Goal: Task Accomplishment & Management: Manage account settings

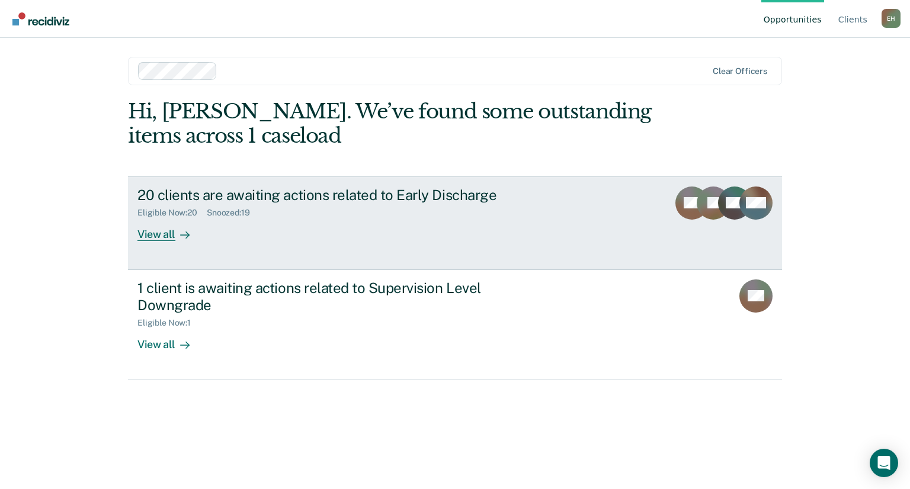
click at [303, 218] on div "20 clients are awaiting actions related to Early Discharge Eligible Now : 20 Sn…" at bounding box center [359, 214] width 444 height 55
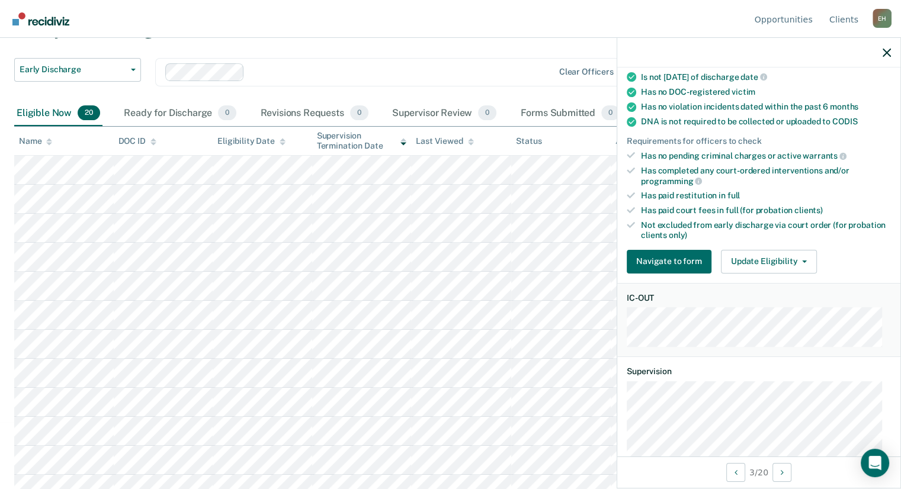
scroll to position [215, 0]
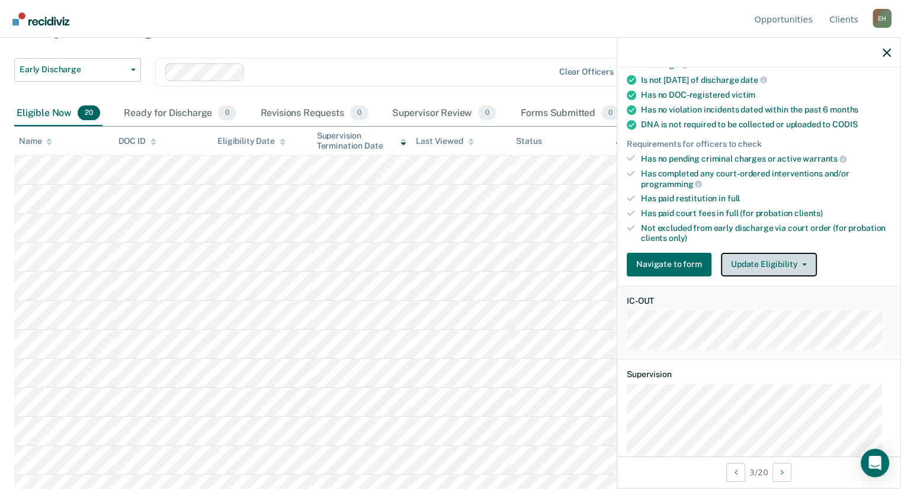
click at [756, 254] on button "Update Eligibility" at bounding box center [769, 265] width 96 height 24
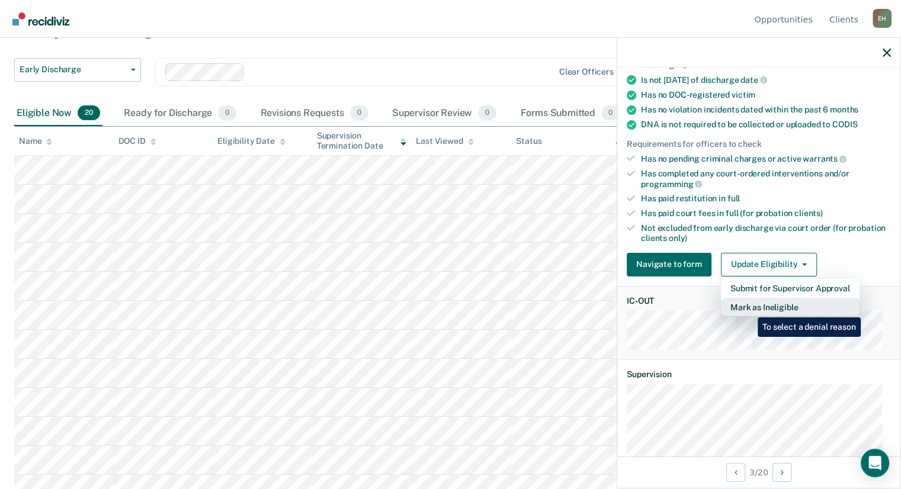
click at [749, 309] on button "Mark as Ineligible" at bounding box center [790, 307] width 139 height 19
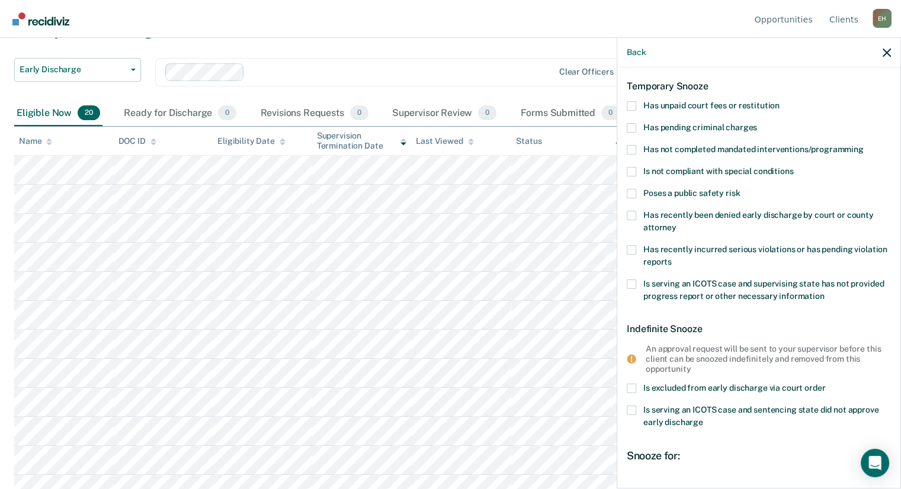
scroll to position [20, 0]
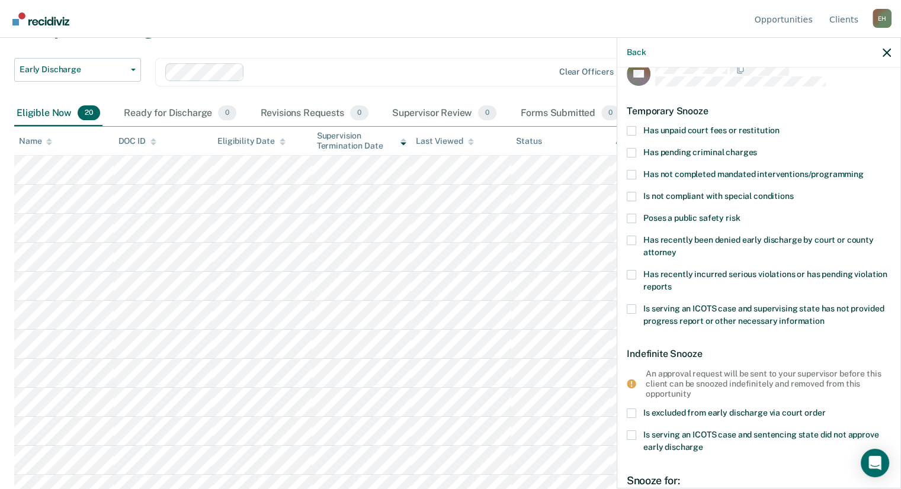
click at [632, 129] on span at bounding box center [631, 130] width 9 height 9
click at [780, 126] on input "Has unpaid court fees or restitution" at bounding box center [780, 126] width 0 height 0
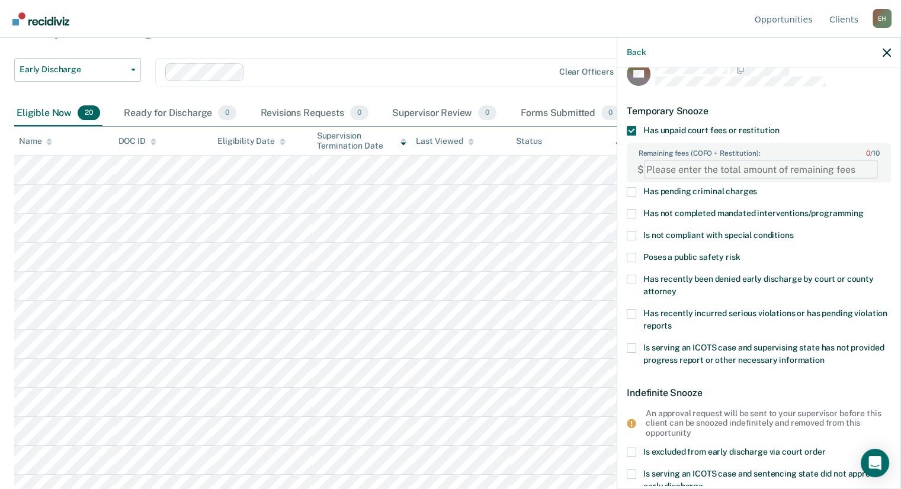
click at [665, 169] on FEESReasonInput "Remaining fees (COFO + Restitution): 0 / 10" at bounding box center [761, 169] width 234 height 19
type FEESReasonInput "1513.30"
click at [820, 105] on div "Temporary Snooze" at bounding box center [759, 111] width 264 height 30
click at [634, 212] on span at bounding box center [631, 213] width 9 height 9
click at [864, 209] on input "Has not completed mandated interventions/programming" at bounding box center [864, 209] width 0 height 0
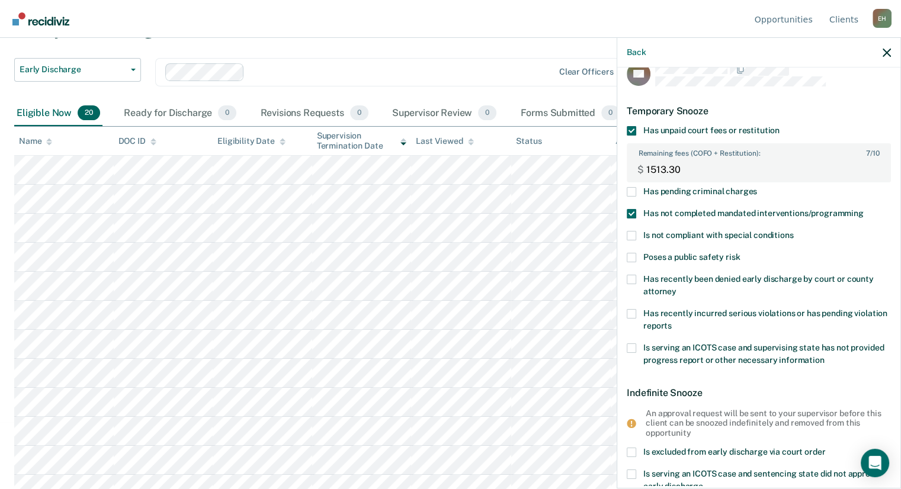
click at [633, 345] on span at bounding box center [631, 348] width 9 height 9
click at [825, 356] on input "Is serving an ICOTS case and supervising state has not provided progress report…" at bounding box center [825, 356] width 0 height 0
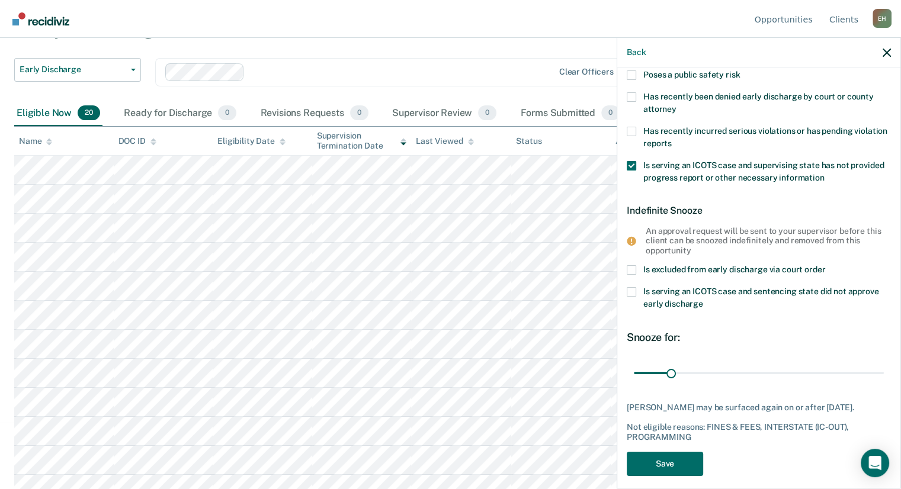
scroll to position [222, 0]
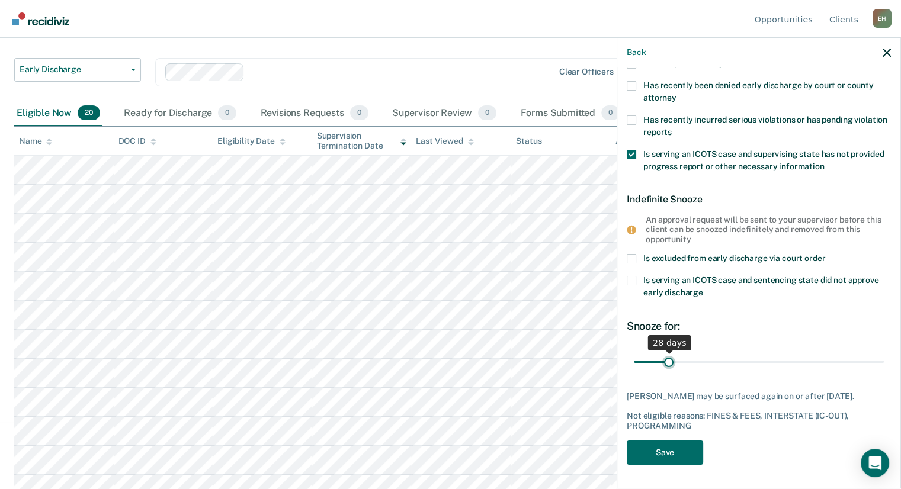
type input "28"
click at [667, 357] on input "range" at bounding box center [759, 362] width 250 height 21
click at [658, 459] on button "Save" at bounding box center [665, 453] width 76 height 24
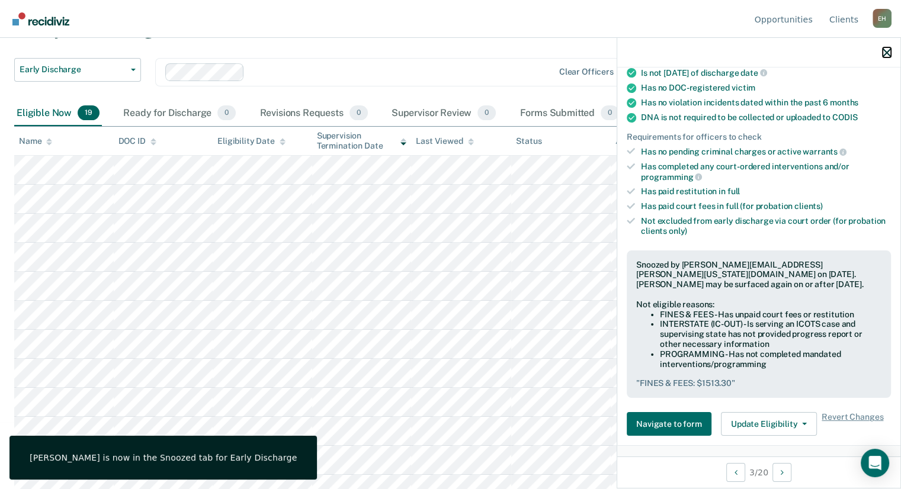
click at [884, 51] on icon "button" at bounding box center [887, 53] width 8 height 8
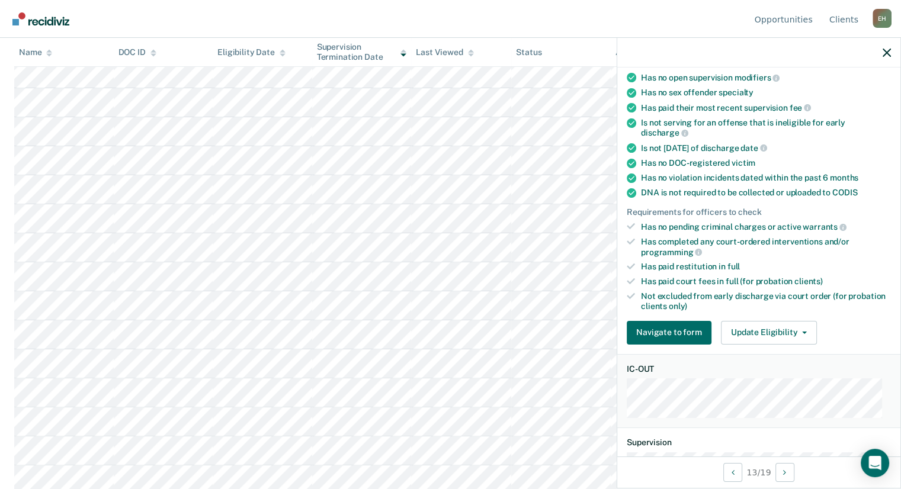
scroll to position [146, 0]
click at [765, 321] on button "Update Eligibility" at bounding box center [769, 333] width 96 height 24
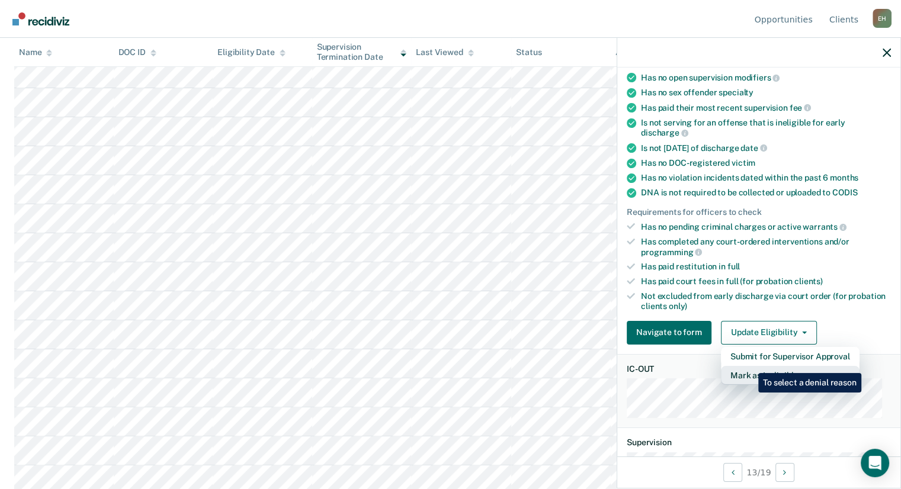
click at [750, 366] on button "Mark as Ineligible" at bounding box center [790, 375] width 139 height 19
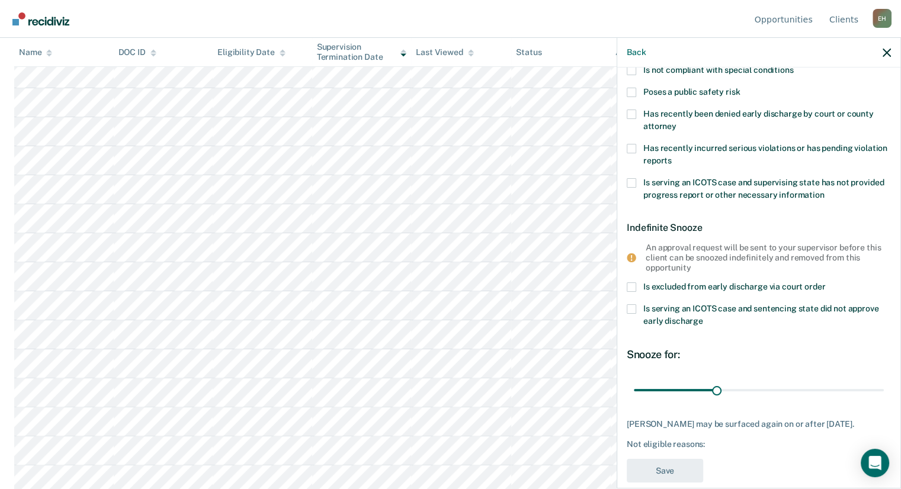
click at [635, 181] on span at bounding box center [631, 182] width 9 height 9
click at [825, 191] on input "Is serving an ICOTS case and supervising state has not provided progress report…" at bounding box center [825, 191] width 0 height 0
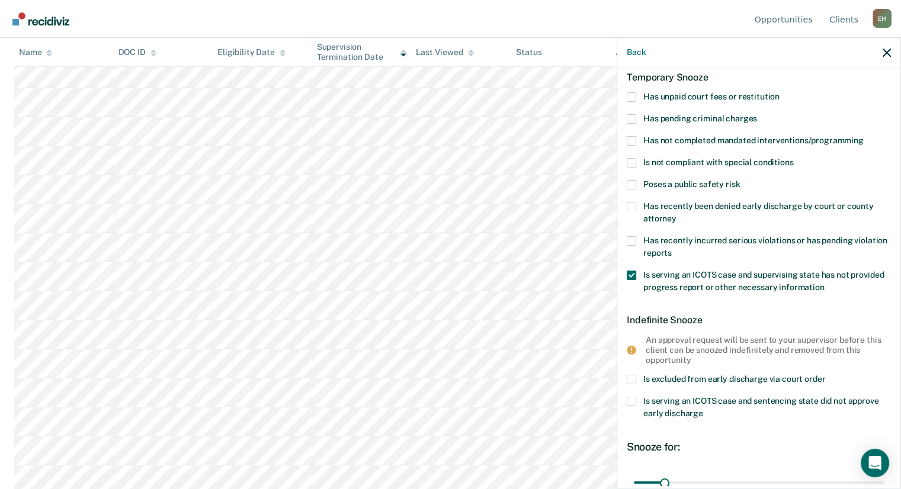
scroll to position [50, 0]
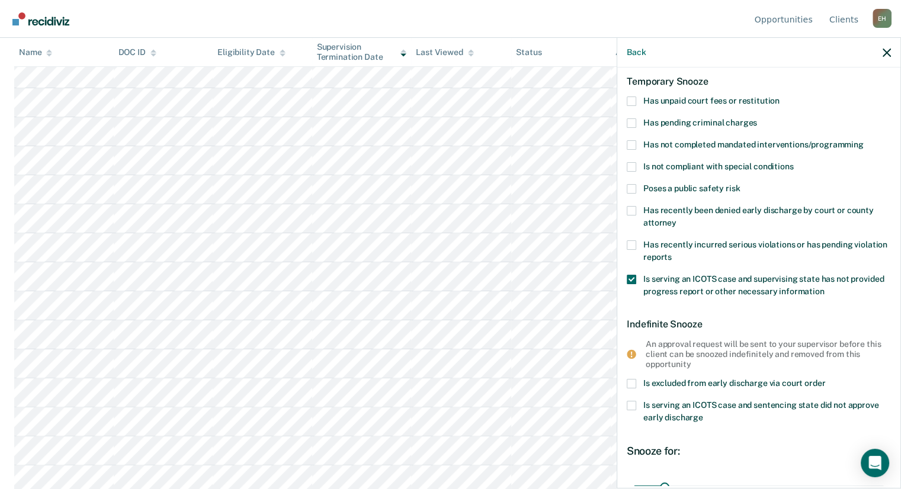
click at [635, 144] on span at bounding box center [631, 144] width 9 height 9
click at [864, 140] on input "Has not completed mandated interventions/programming" at bounding box center [864, 140] width 0 height 0
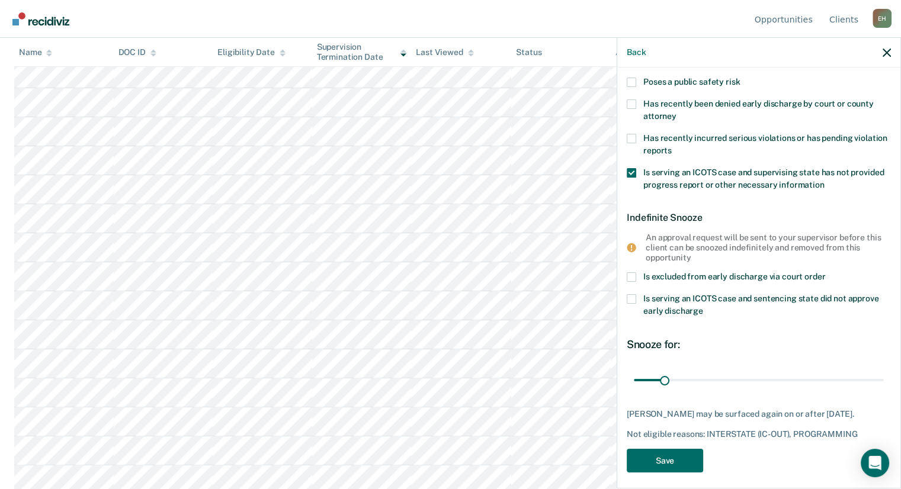
scroll to position [156, 0]
drag, startPoint x: 665, startPoint y: 377, endPoint x: 699, endPoint y: 384, distance: 35.0
type input "70"
click at [699, 384] on input "range" at bounding box center [759, 380] width 250 height 21
click at [664, 473] on button "Save" at bounding box center [665, 461] width 76 height 24
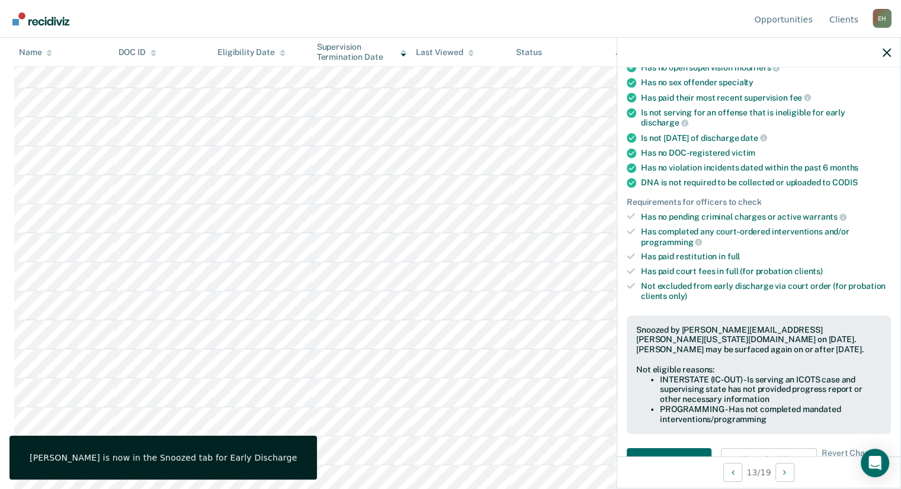
click at [895, 46] on div at bounding box center [758, 53] width 283 height 30
click at [889, 51] on icon "button" at bounding box center [887, 53] width 8 height 8
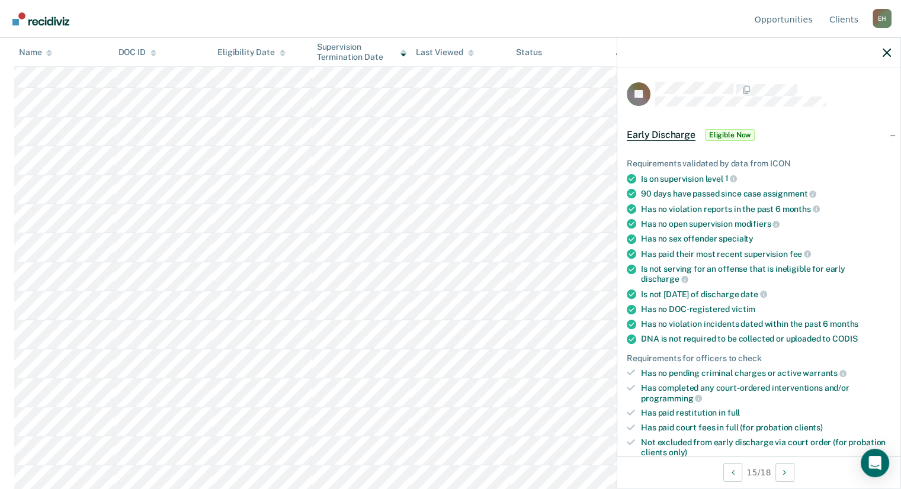
scroll to position [80, 0]
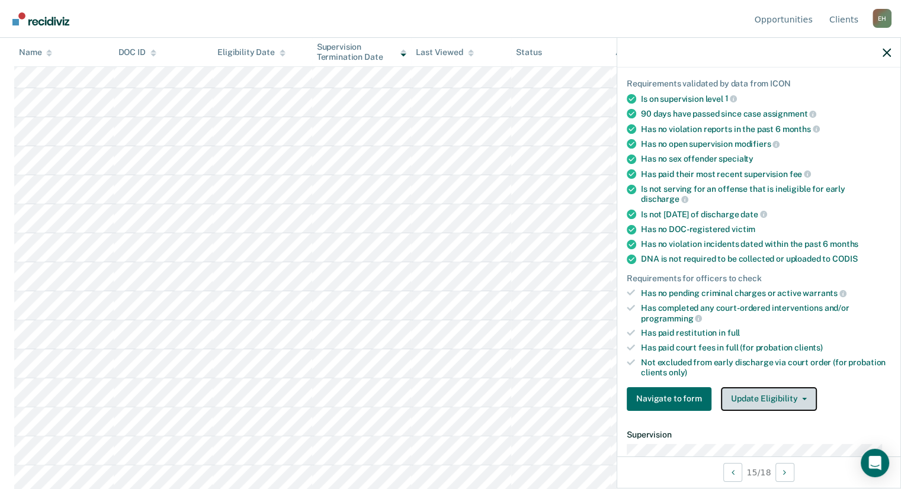
click at [785, 392] on button "Update Eligibility" at bounding box center [769, 400] width 96 height 24
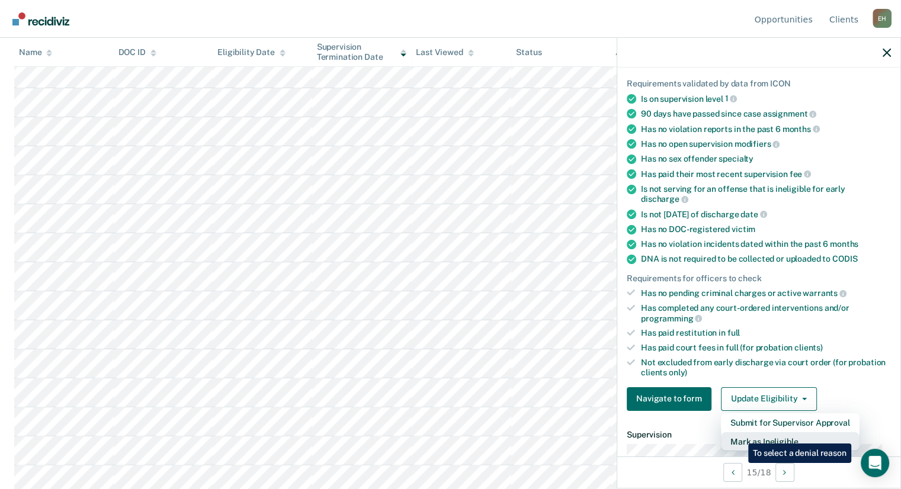
click at [740, 435] on button "Mark as Ineligible" at bounding box center [790, 442] width 139 height 19
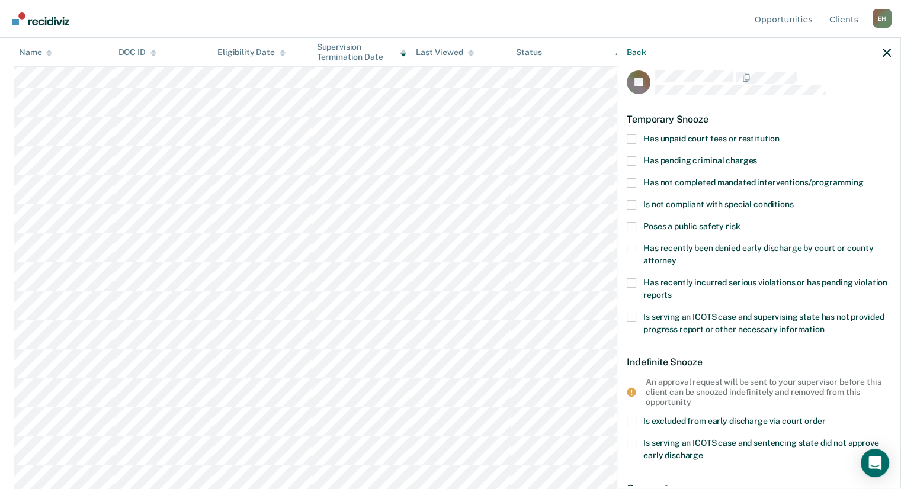
scroll to position [14, 0]
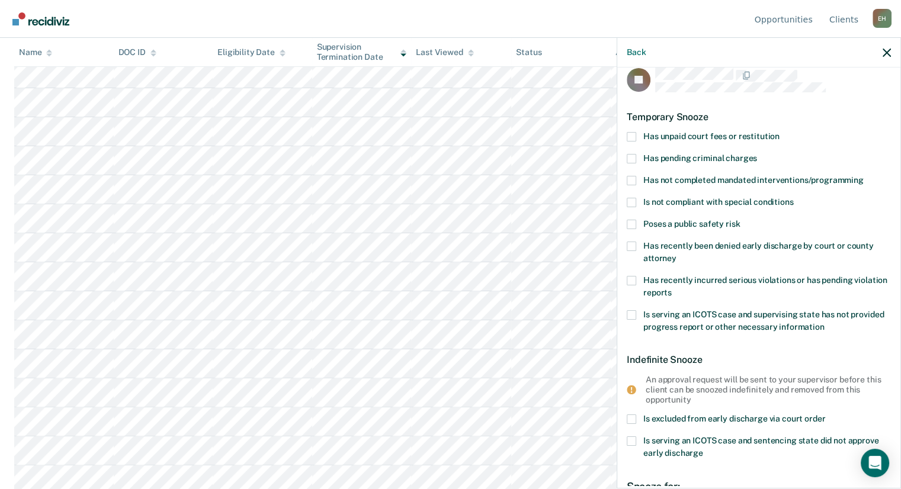
click at [640, 137] on label "Has unpaid court fees or restitution" at bounding box center [759, 138] width 264 height 12
click at [780, 132] on input "Has unpaid court fees or restitution" at bounding box center [780, 132] width 0 height 0
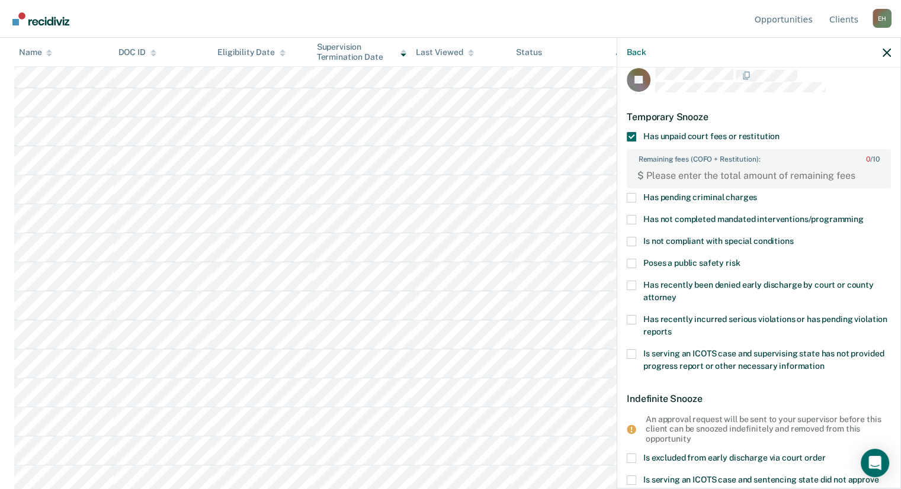
click at [759, 185] on div "$" at bounding box center [759, 176] width 262 height 24
click at [760, 181] on FEESReasonInput "Remaining fees (COFO + Restitution): 0 / 10" at bounding box center [761, 175] width 234 height 19
paste FEESReasonInput "1371.15"
type FEESReasonInput "1371.15"
click at [637, 220] on label "Has not completed mandated interventions/programming" at bounding box center [759, 221] width 264 height 12
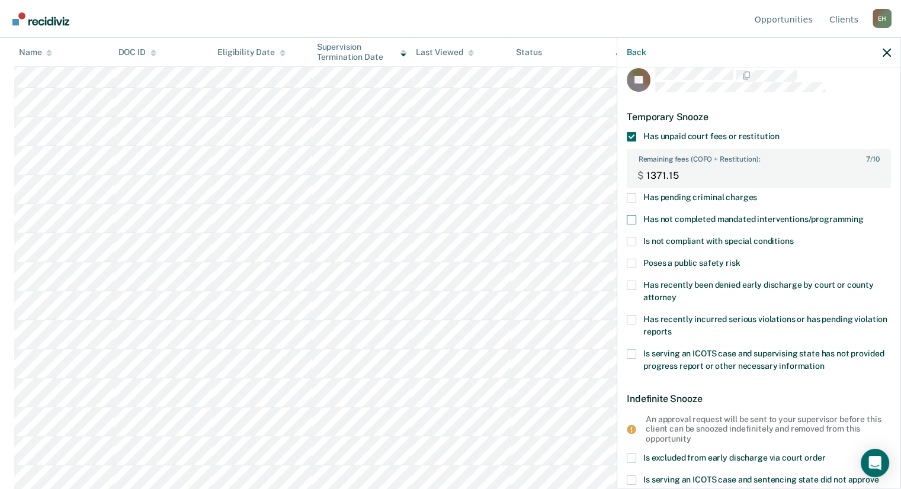
click at [864, 215] on input "Has not completed mandated interventions/programming" at bounding box center [864, 215] width 0 height 0
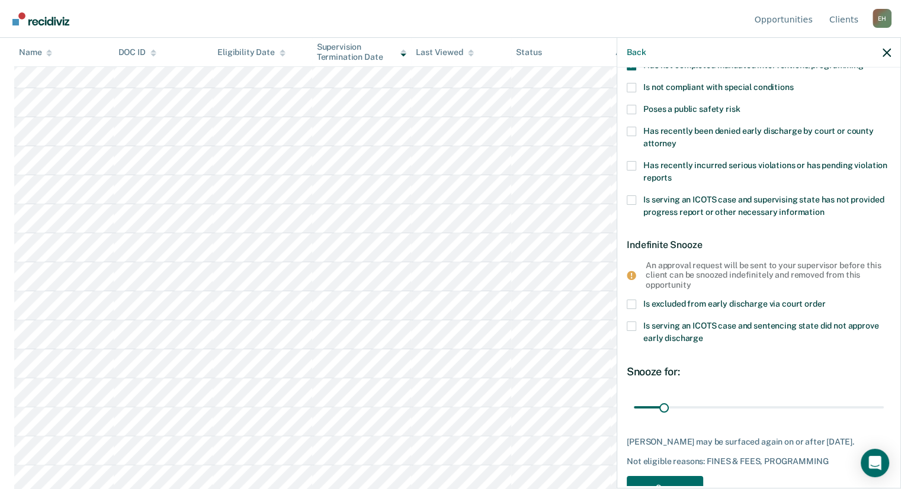
scroll to position [171, 0]
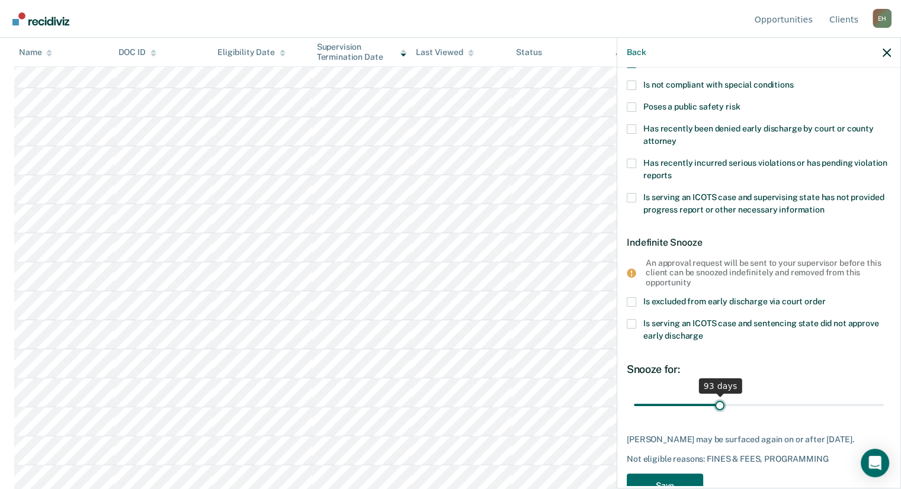
drag, startPoint x: 666, startPoint y: 402, endPoint x: 717, endPoint y: 417, distance: 53.1
type input "93"
click at [717, 416] on input "range" at bounding box center [759, 405] width 250 height 21
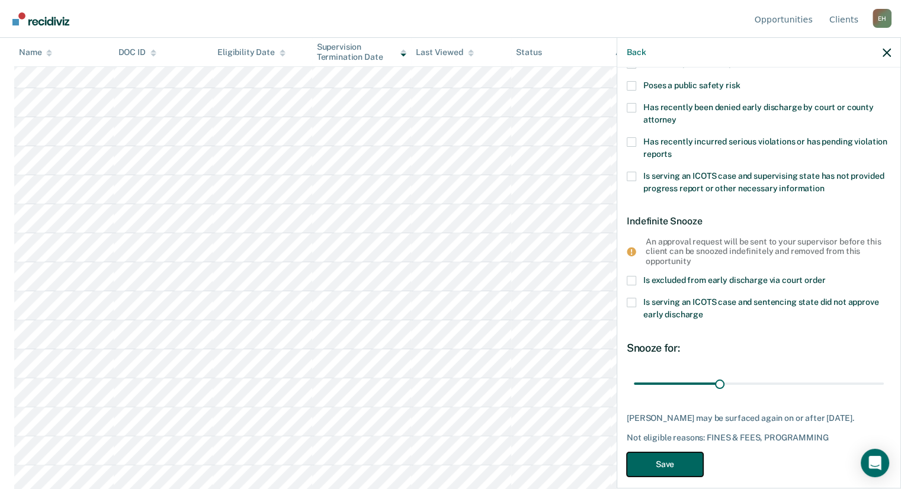
click at [665, 474] on button "Save" at bounding box center [665, 465] width 76 height 24
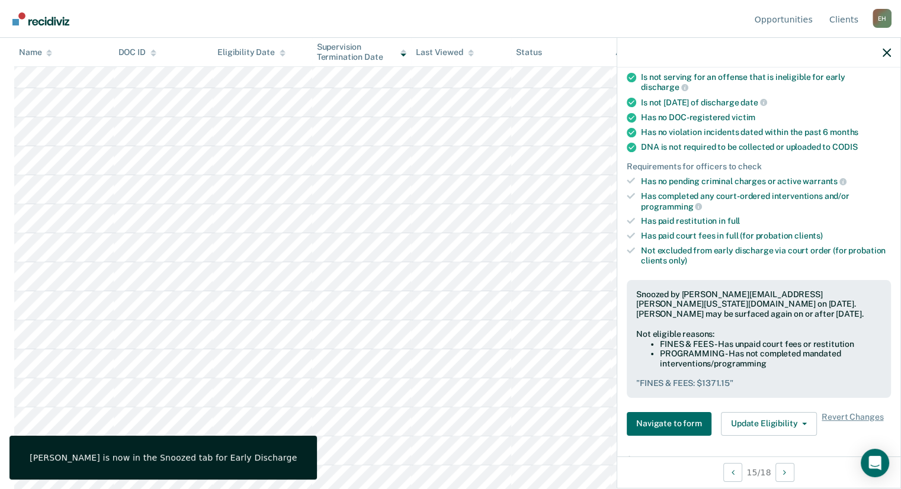
click at [891, 51] on div at bounding box center [758, 53] width 283 height 30
click at [887, 52] on icon "button" at bounding box center [887, 53] width 8 height 8
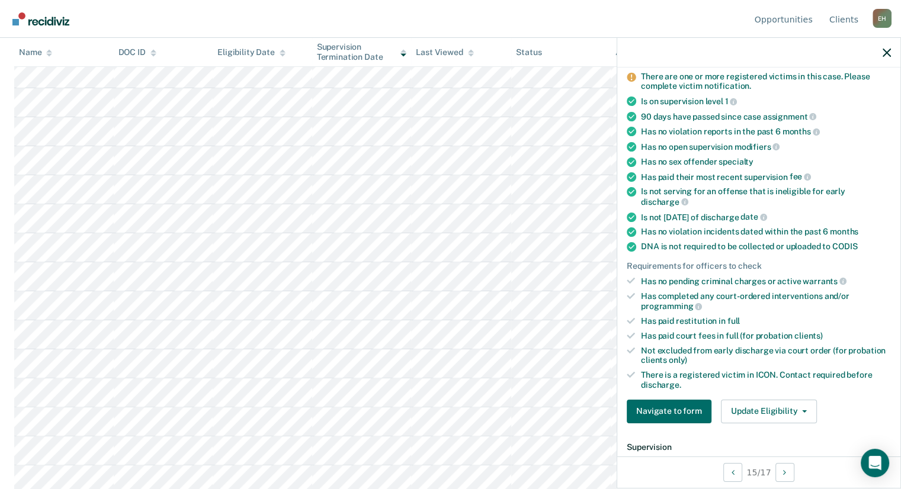
scroll to position [104, 0]
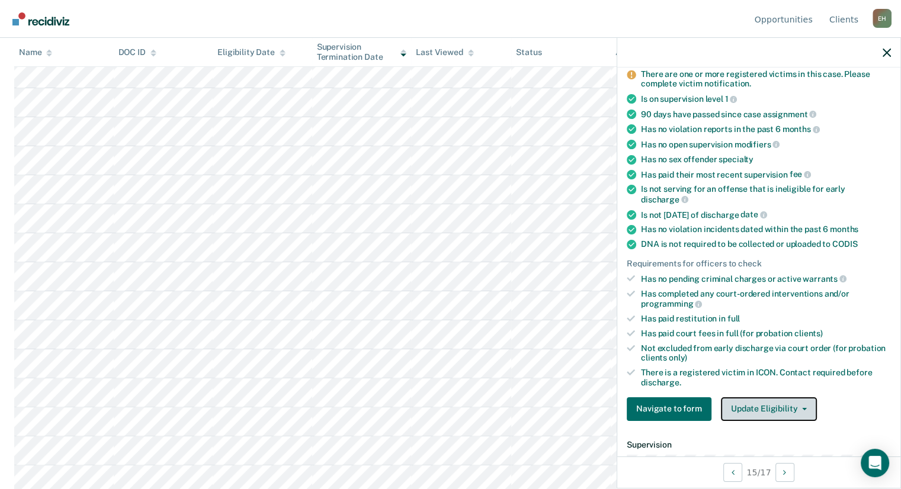
click at [770, 398] on button "Update Eligibility" at bounding box center [769, 410] width 96 height 24
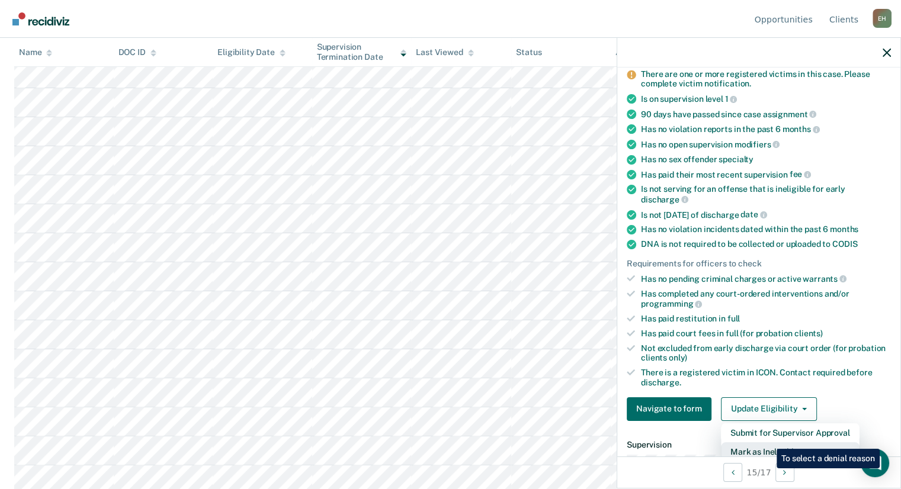
click at [768, 443] on button "Mark as Ineligible" at bounding box center [790, 452] width 139 height 19
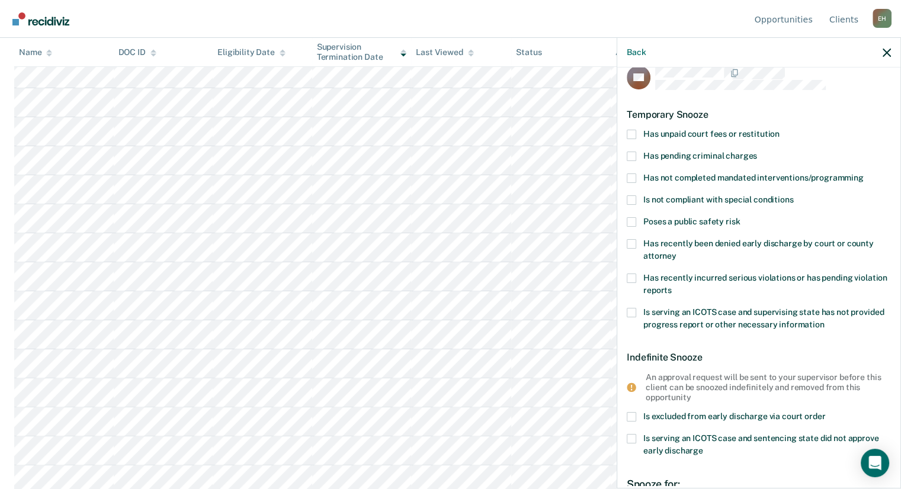
scroll to position [17, 0]
click at [628, 179] on span at bounding box center [631, 178] width 9 height 9
click at [864, 174] on input "Has not completed mandated interventions/programming" at bounding box center [864, 174] width 0 height 0
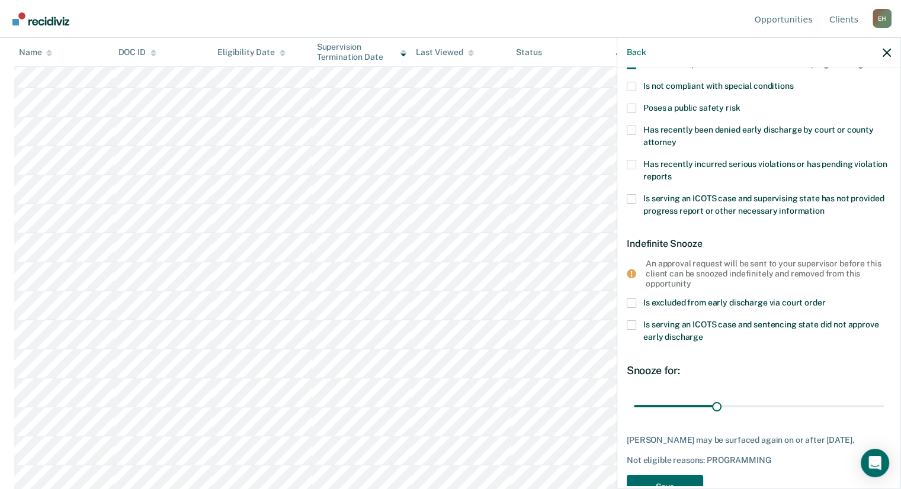
scroll to position [137, 0]
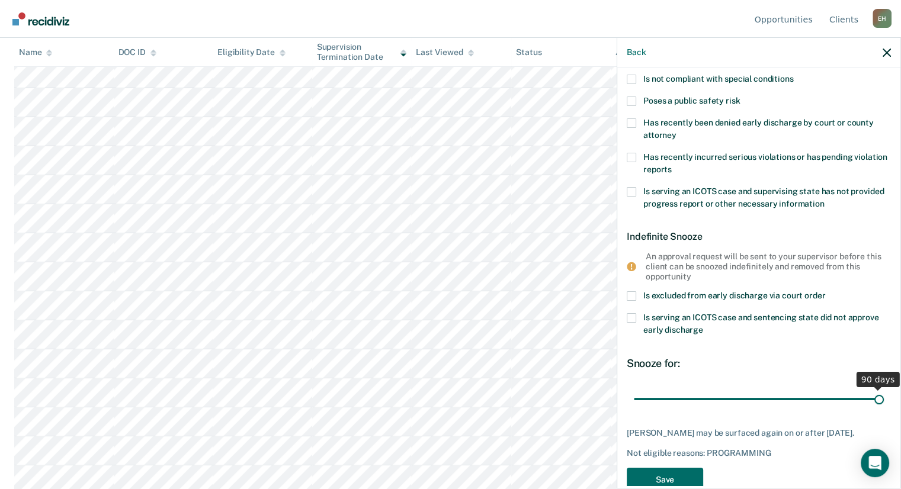
drag, startPoint x: 716, startPoint y: 395, endPoint x: 886, endPoint y: 399, distance: 169.5
type input "90"
click at [884, 399] on input "range" at bounding box center [759, 399] width 250 height 21
click at [690, 476] on button "Save" at bounding box center [665, 480] width 76 height 24
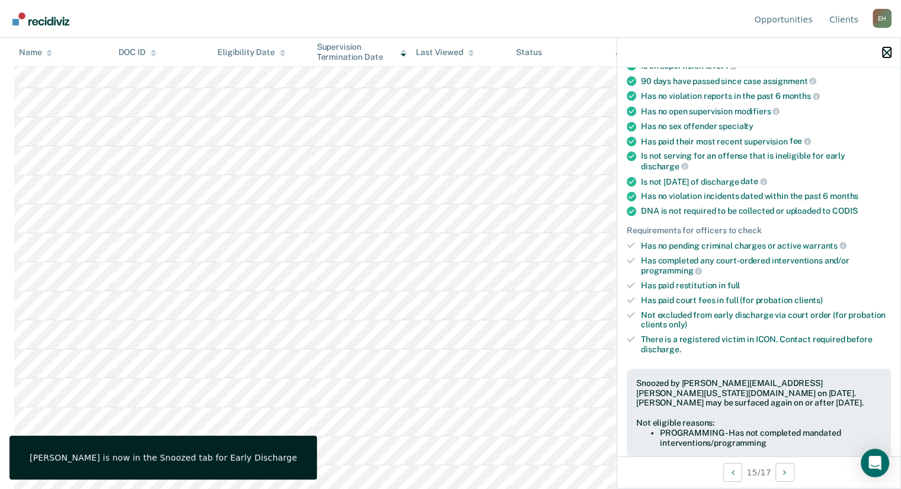
click at [886, 50] on icon "button" at bounding box center [887, 53] width 8 height 8
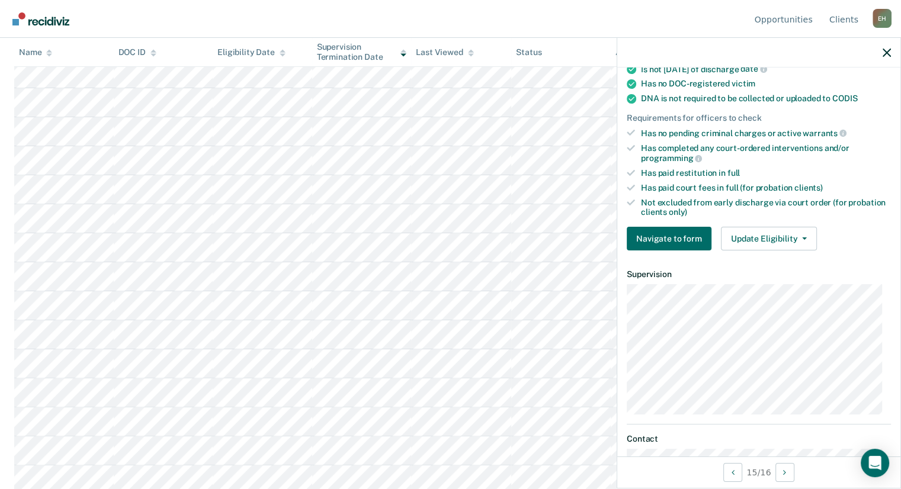
scroll to position [265, 0]
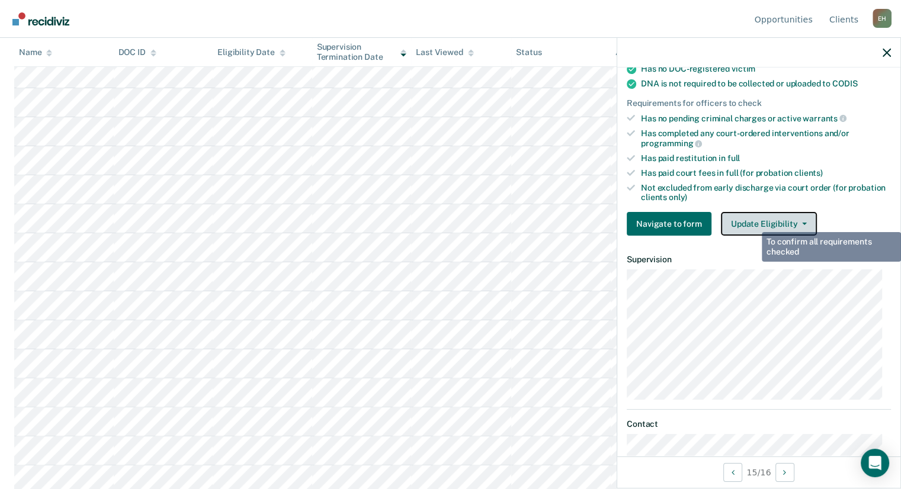
click at [753, 221] on button "Update Eligibility" at bounding box center [769, 224] width 96 height 24
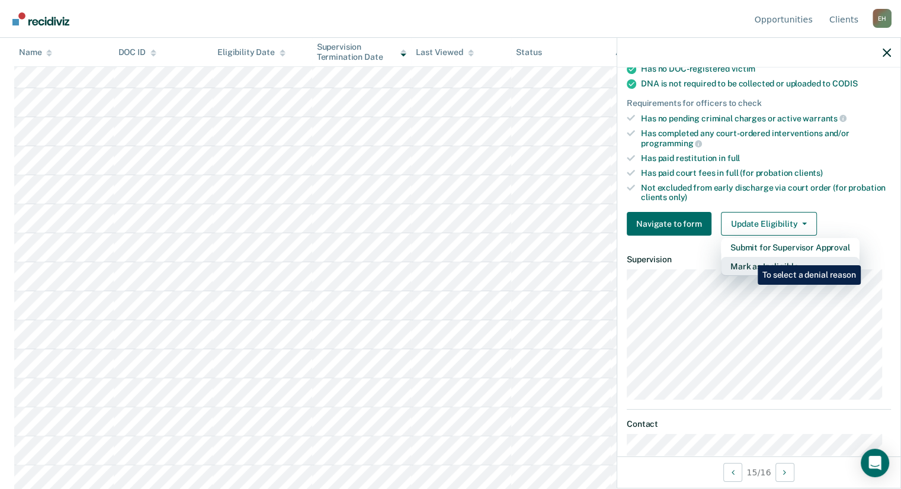
click at [749, 257] on button "Mark as Ineligible" at bounding box center [790, 266] width 139 height 19
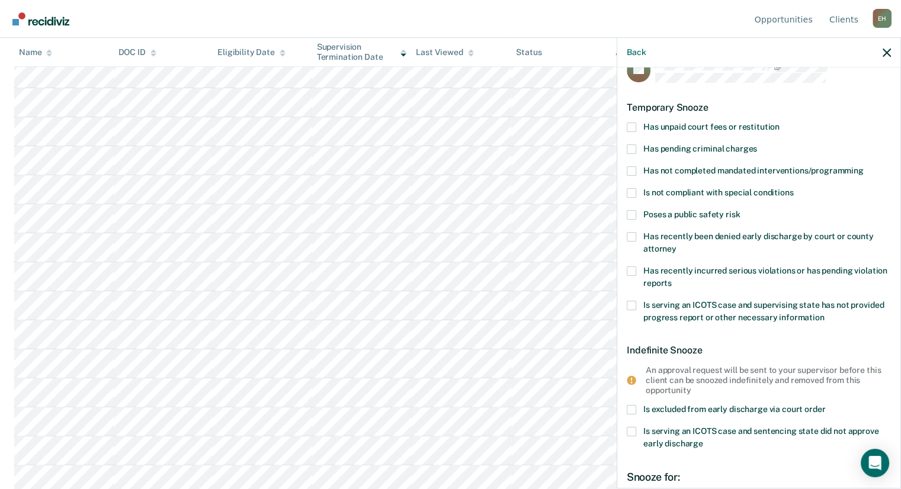
scroll to position [0, 0]
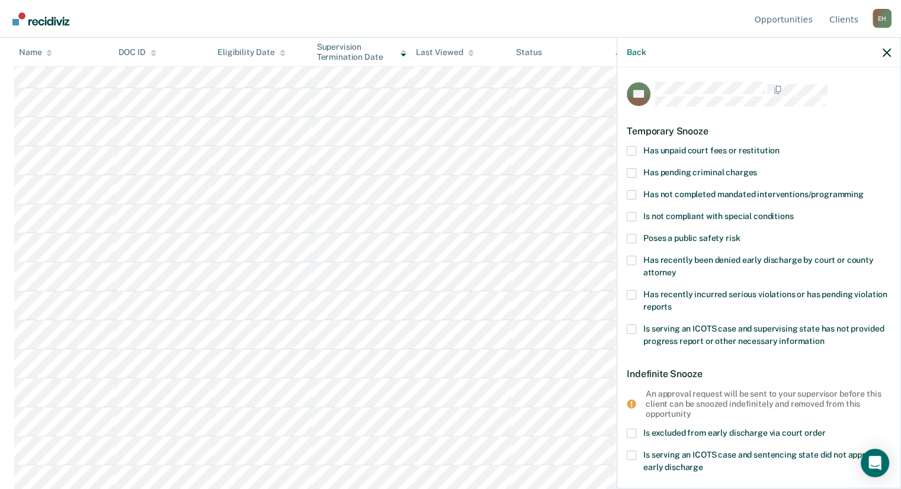
click at [636, 194] on label "Has not completed mandated interventions/programming" at bounding box center [759, 196] width 264 height 12
click at [864, 190] on input "Has not completed mandated interventions/programming" at bounding box center [864, 190] width 0 height 0
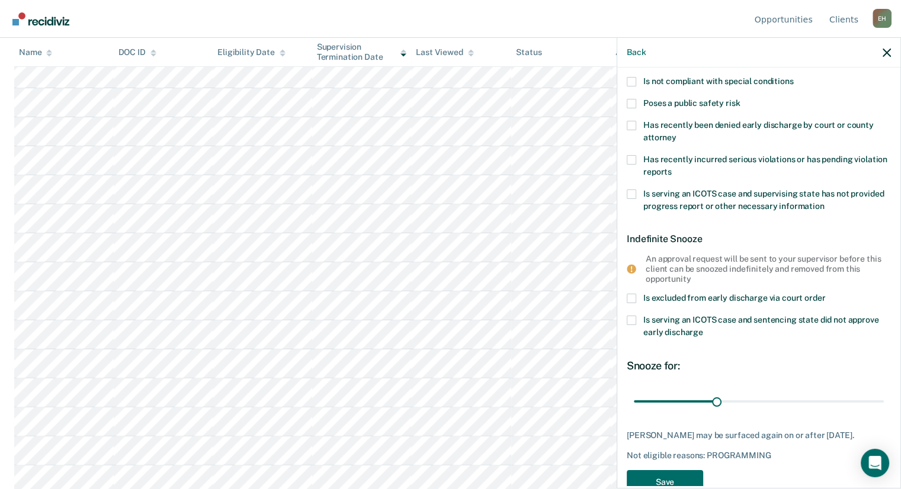
scroll to position [173, 0]
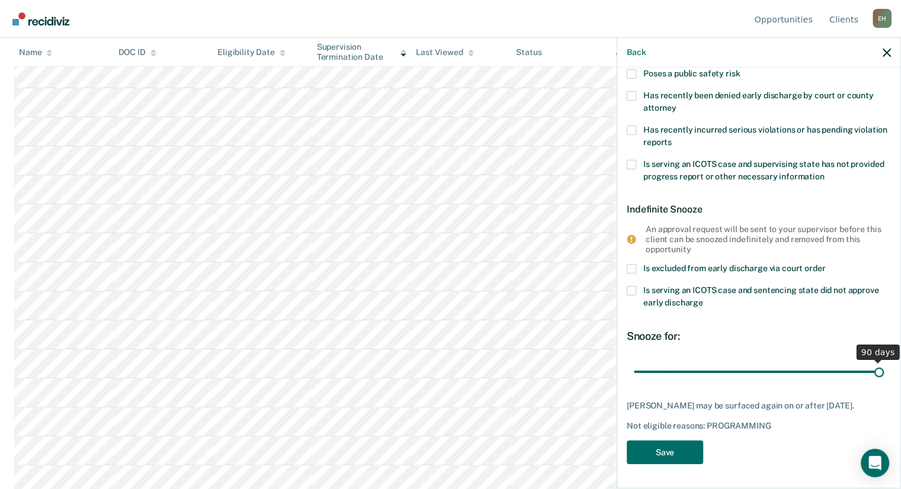
drag, startPoint x: 713, startPoint y: 364, endPoint x: 876, endPoint y: 380, distance: 164.3
type input "90"
click at [876, 380] on input "range" at bounding box center [759, 371] width 250 height 21
click at [697, 444] on button "Save" at bounding box center [665, 453] width 76 height 24
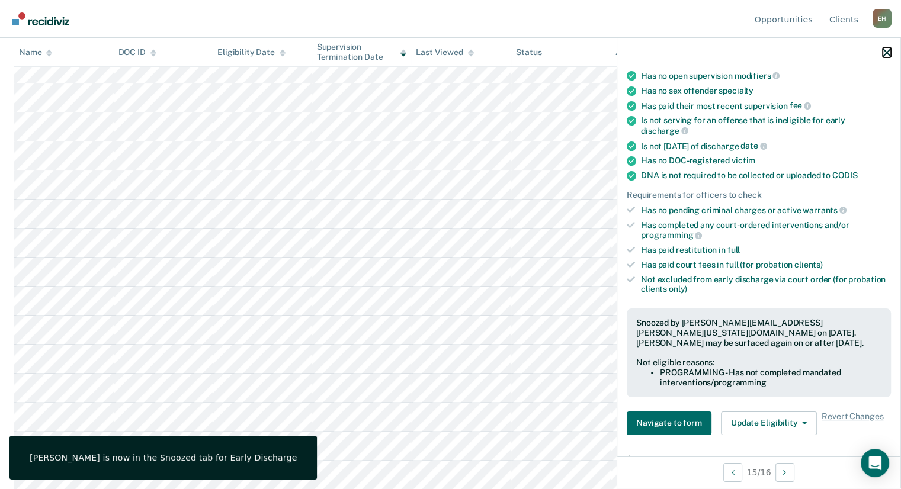
click at [884, 52] on icon "button" at bounding box center [887, 53] width 8 height 8
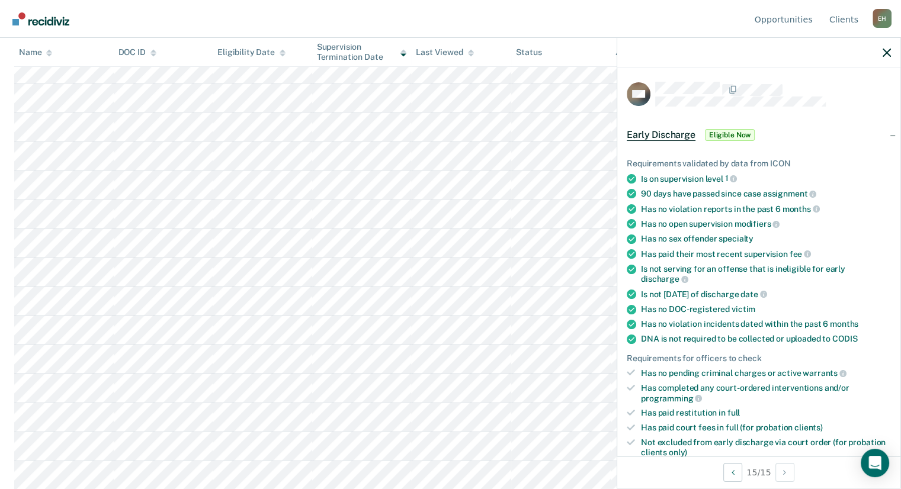
click at [891, 53] on div at bounding box center [758, 53] width 283 height 30
click at [888, 53] on icon "button" at bounding box center [887, 53] width 8 height 8
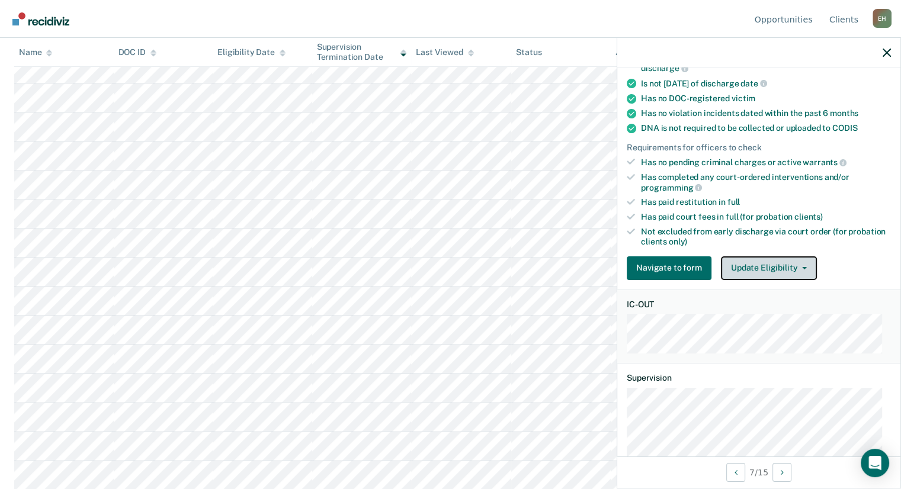
click at [765, 266] on button "Update Eligibility" at bounding box center [769, 269] width 96 height 24
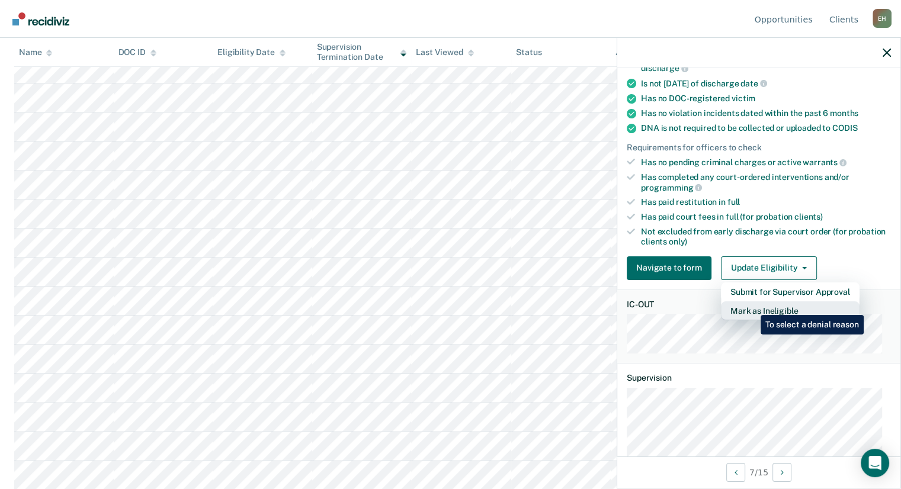
click at [752, 306] on button "Mark as Ineligible" at bounding box center [790, 311] width 139 height 19
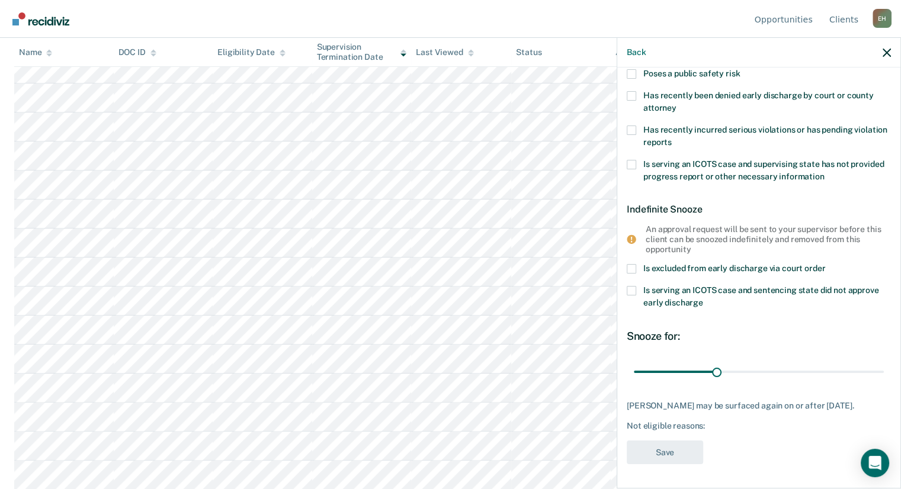
scroll to position [0, 0]
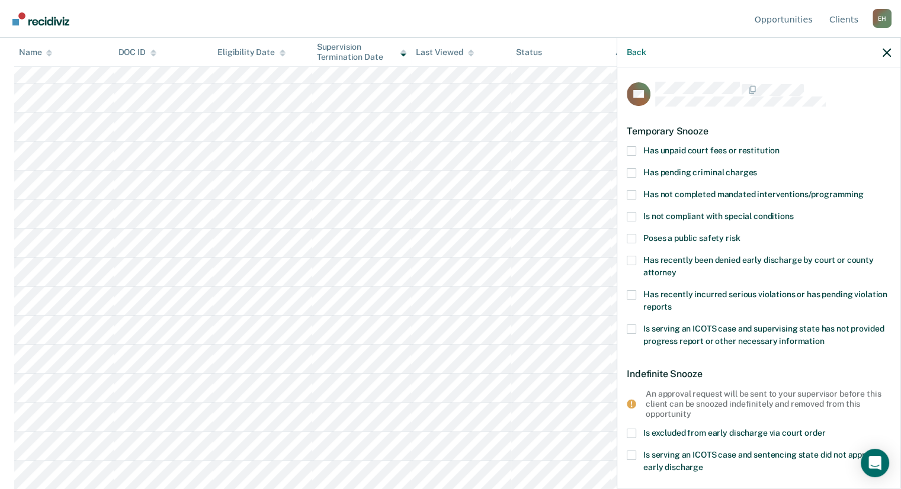
click at [638, 153] on label "Has unpaid court fees or restitution" at bounding box center [759, 152] width 264 height 12
click at [780, 146] on input "Has unpaid court fees or restitution" at bounding box center [780, 146] width 0 height 0
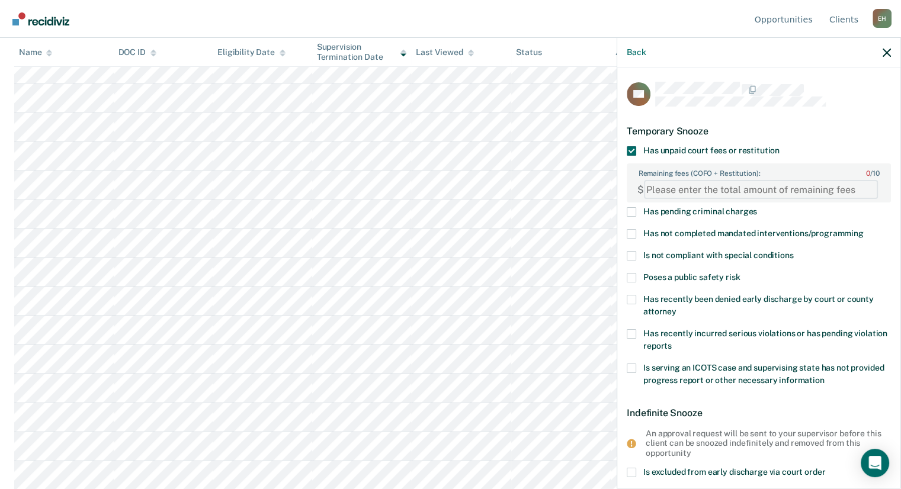
click at [692, 194] on FEESReasonInput "Remaining fees (COFO + Restitution): 0 / 10" at bounding box center [761, 189] width 234 height 19
paste FEESReasonInput "1996.25"
type FEESReasonInput "1996.25"
click at [636, 230] on label "Has not completed mandated interventions/programming" at bounding box center [759, 235] width 264 height 12
click at [864, 229] on input "Has not completed mandated interventions/programming" at bounding box center [864, 229] width 0 height 0
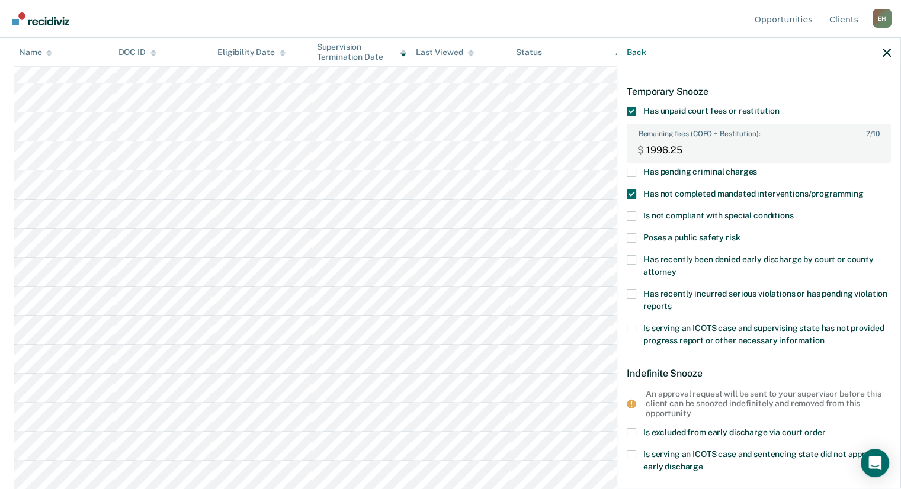
scroll to position [64, 0]
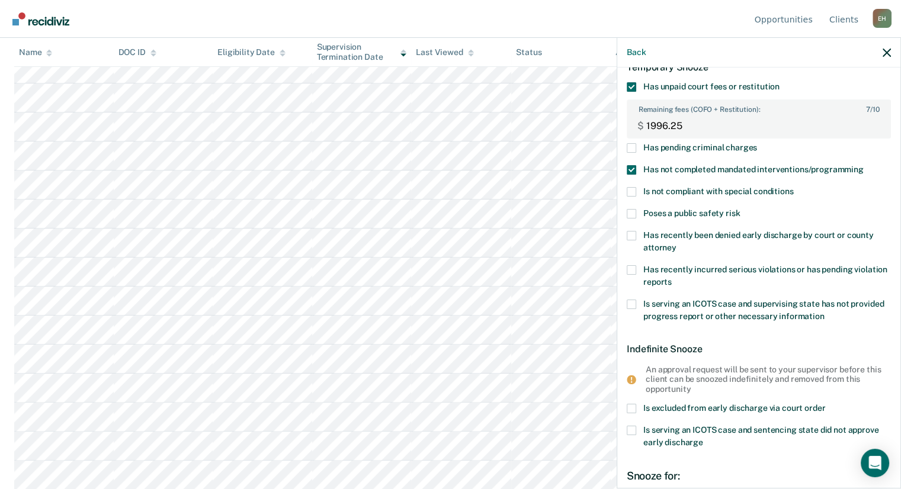
click at [628, 302] on span at bounding box center [631, 304] width 9 height 9
click at [825, 312] on input "Is serving an ICOTS case and supervising state has not provided progress report…" at bounding box center [825, 312] width 0 height 0
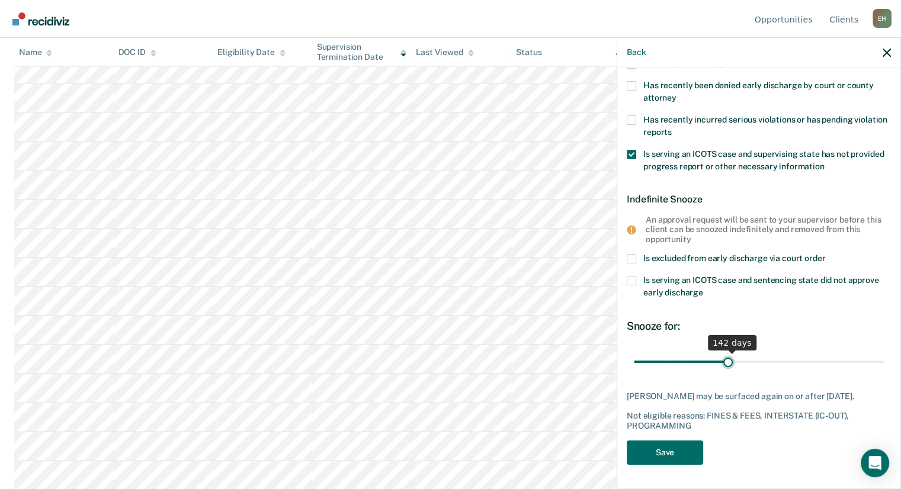
scroll to position [221, 0]
drag, startPoint x: 661, startPoint y: 354, endPoint x: 676, endPoint y: 366, distance: 19.0
click at [676, 366] on input "range" at bounding box center [759, 362] width 250 height 21
type input "59"
click at [676, 358] on input "range" at bounding box center [759, 362] width 250 height 21
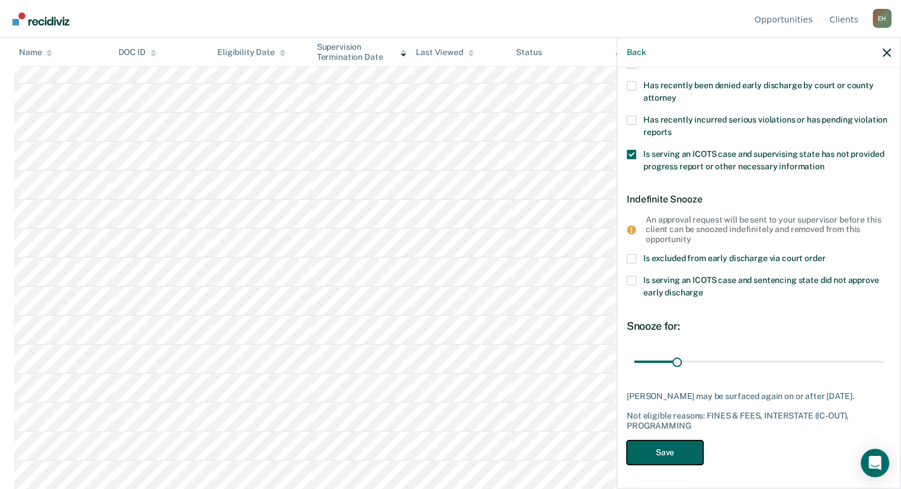
click at [671, 454] on button "Save" at bounding box center [665, 453] width 76 height 24
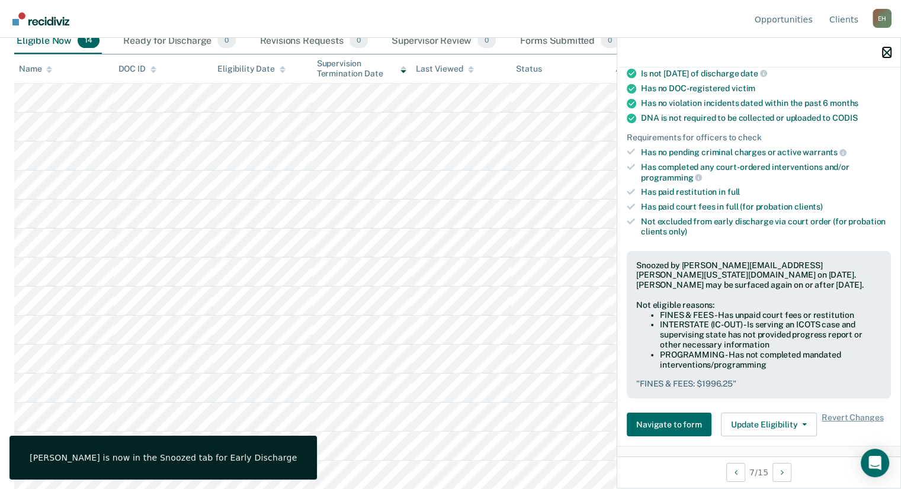
click at [887, 50] on icon "button" at bounding box center [887, 53] width 8 height 8
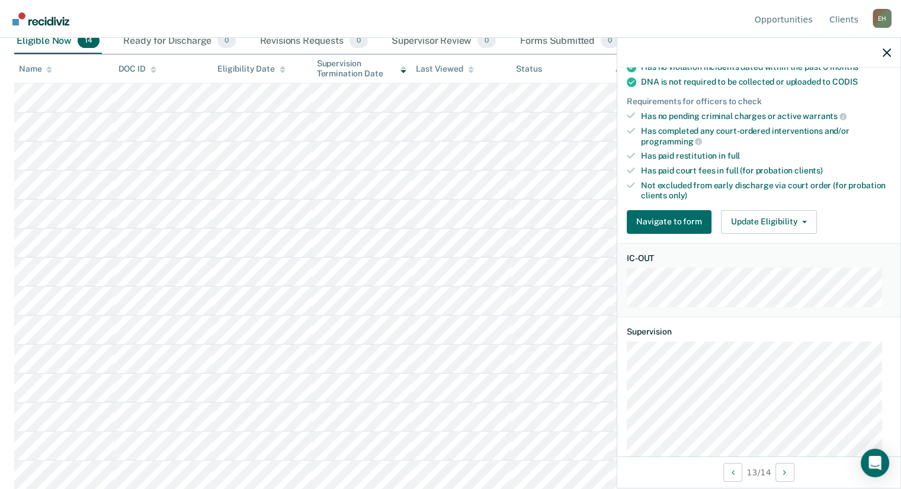
scroll to position [258, 0]
click at [786, 199] on div "Requirements validated by data from ICON Is on supervision level 0 - not availa…" at bounding box center [758, 61] width 283 height 361
click at [785, 209] on button "Update Eligibility" at bounding box center [769, 221] width 96 height 24
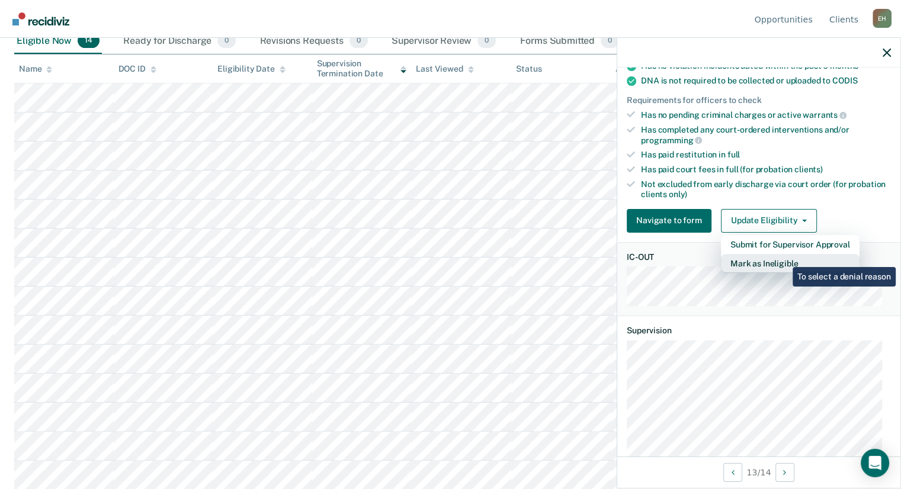
click at [784, 258] on button "Mark as Ineligible" at bounding box center [790, 263] width 139 height 19
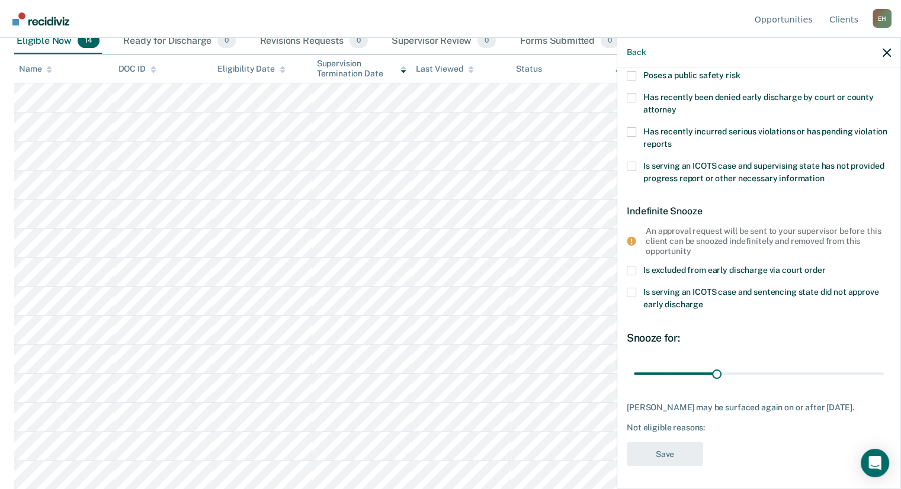
scroll to position [0, 0]
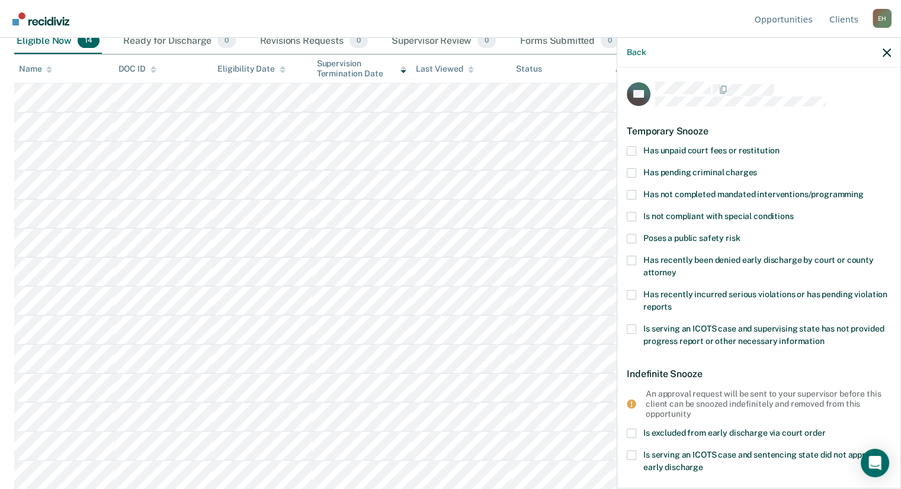
click at [641, 148] on label "Has unpaid court fees or restitution" at bounding box center [759, 152] width 264 height 12
click at [780, 146] on input "Has unpaid court fees or restitution" at bounding box center [780, 146] width 0 height 0
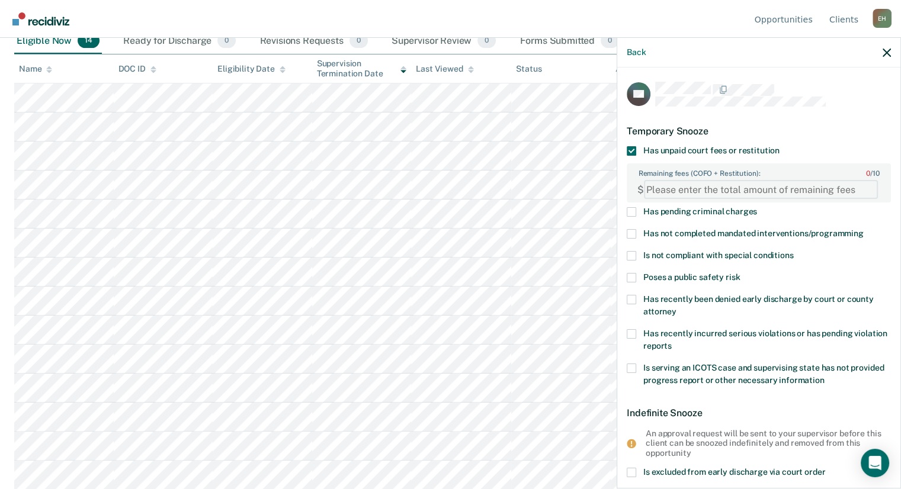
click at [699, 193] on FEESReasonInput "Remaining fees (COFO + Restitution): 0 / 10" at bounding box center [761, 189] width 234 height 19
paste FEESReasonInput "256.25"
type FEESReasonInput "256.25"
click at [632, 231] on span at bounding box center [631, 233] width 9 height 9
click at [864, 229] on input "Has not completed mandated interventions/programming" at bounding box center [864, 229] width 0 height 0
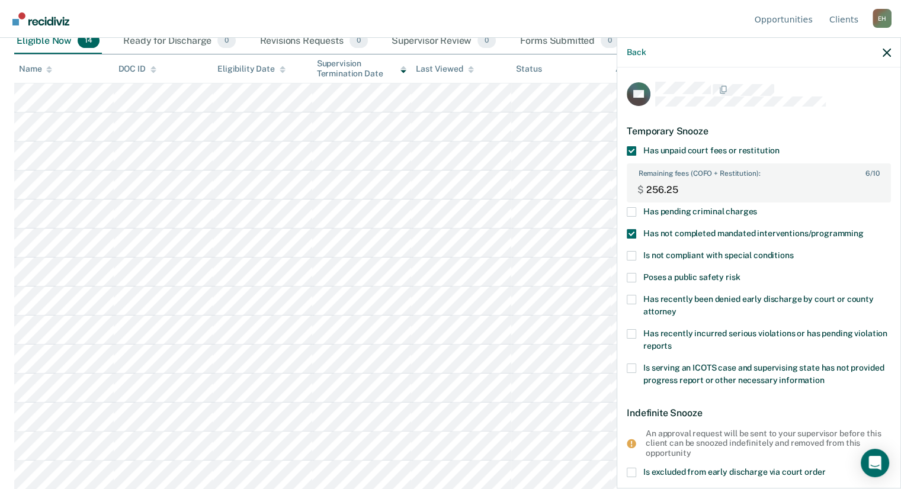
click at [631, 367] on span at bounding box center [631, 368] width 9 height 9
click at [825, 376] on input "Is serving an ICOTS case and supervising state has not provided progress report…" at bounding box center [825, 376] width 0 height 0
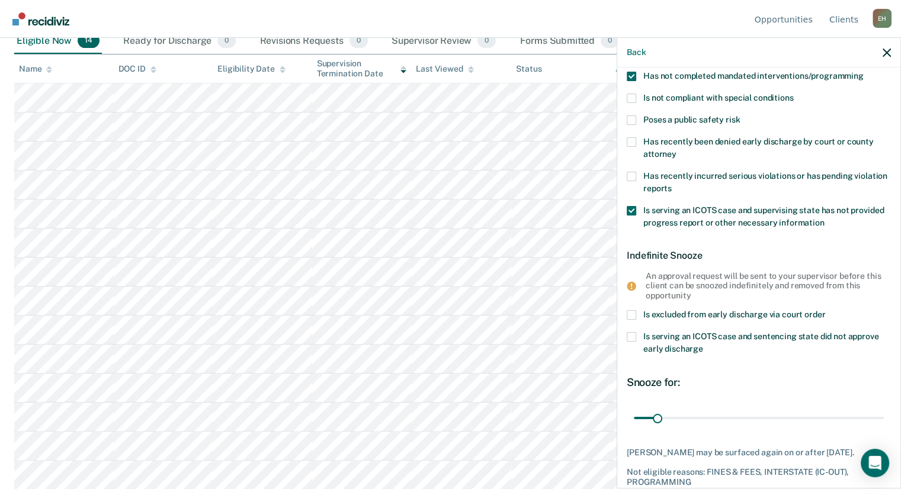
scroll to position [159, 0]
drag, startPoint x: 654, startPoint y: 415, endPoint x: 696, endPoint y: 409, distance: 42.5
type input "92"
click at [696, 409] on input "range" at bounding box center [759, 417] width 250 height 21
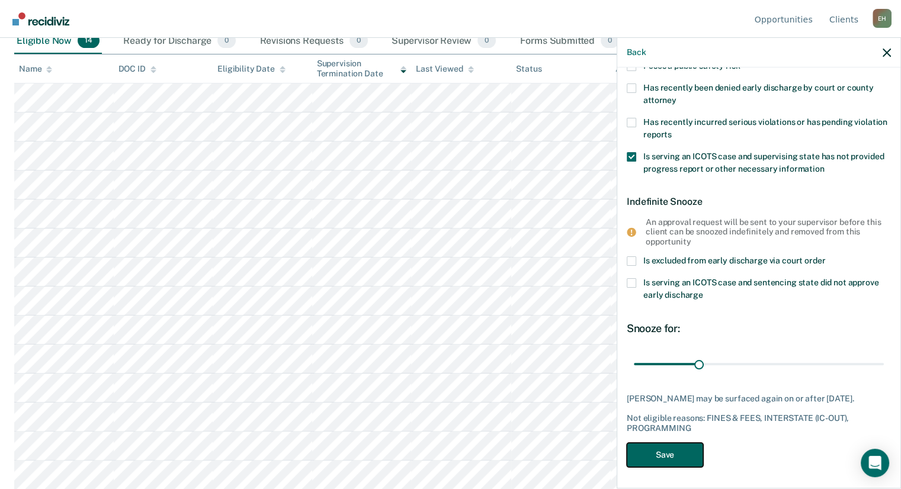
click at [683, 453] on button "Save" at bounding box center [665, 455] width 76 height 24
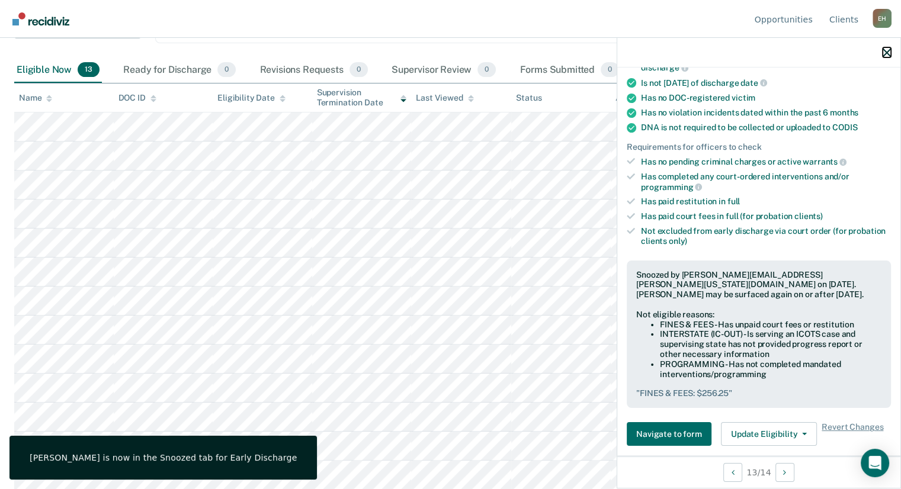
click at [889, 54] on icon "button" at bounding box center [887, 53] width 8 height 8
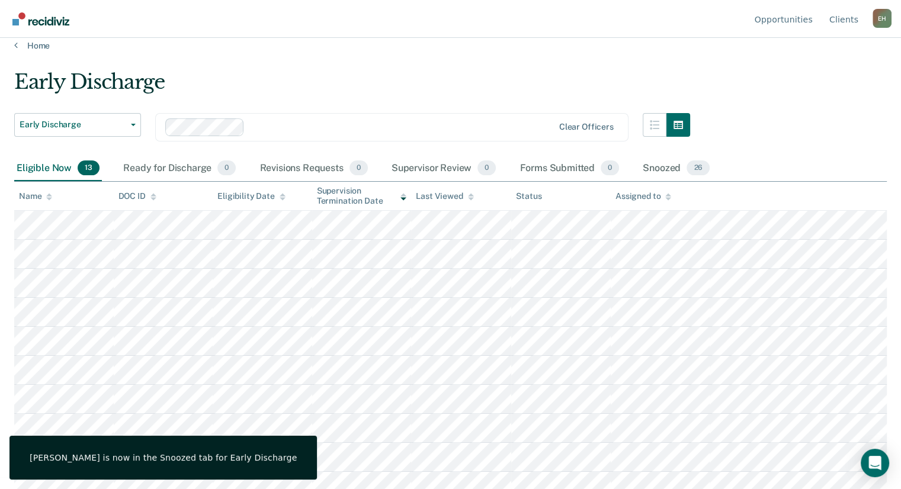
scroll to position [0, 0]
